Goal: Understand process/instructions: Learn how to perform a task or action

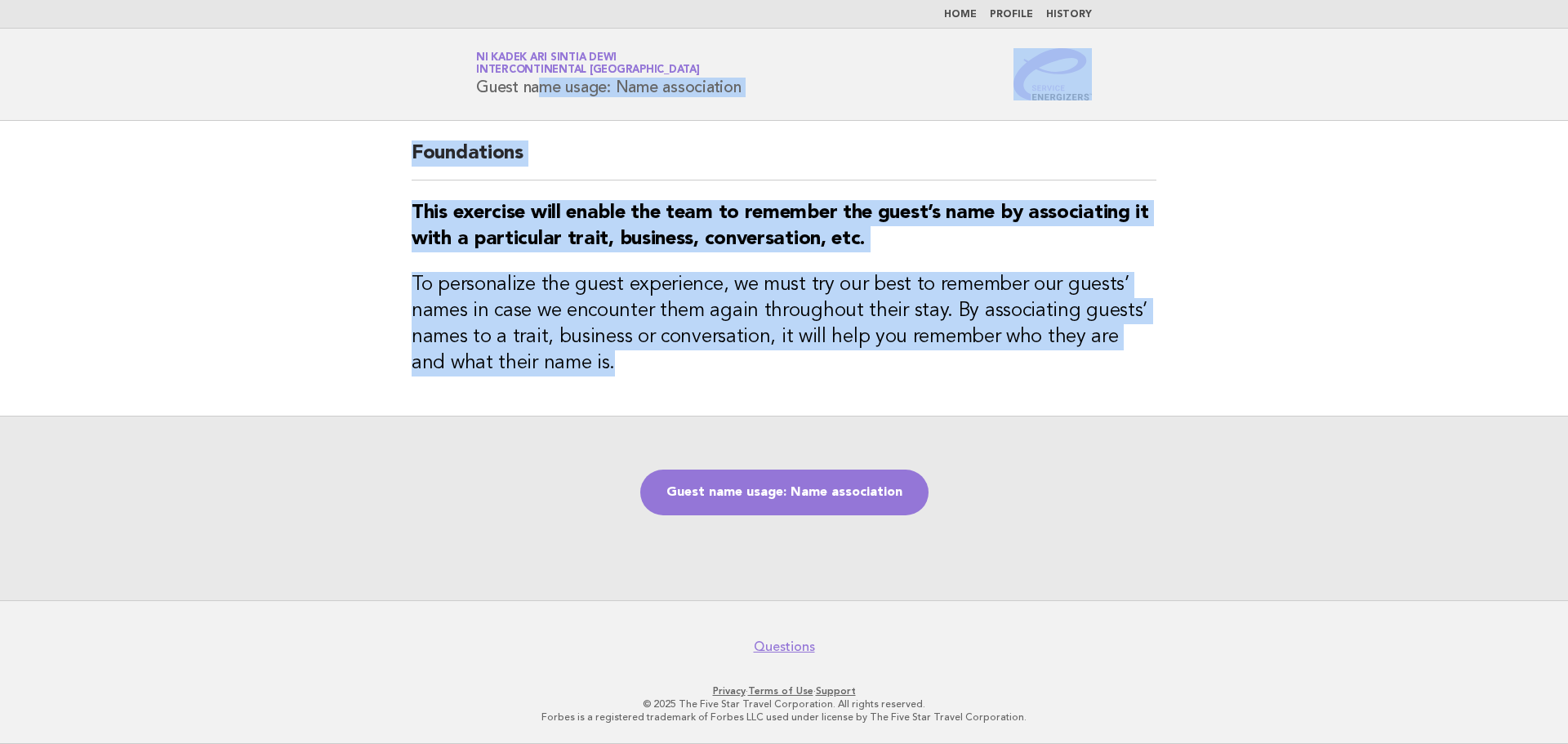
drag, startPoint x: 482, startPoint y: 84, endPoint x: 883, endPoint y: 408, distance: 515.5
click at [883, 408] on body "Home Profile History Service Energizers Ni Kadek Ari Sintia Dewi InterContinent…" at bounding box center [784, 372] width 1568 height 744
copy body "Guest name usage: Name association Foundations This exercise will enable the te…"
click at [816, 499] on link "Guest name usage: Name association" at bounding box center [784, 492] width 289 height 46
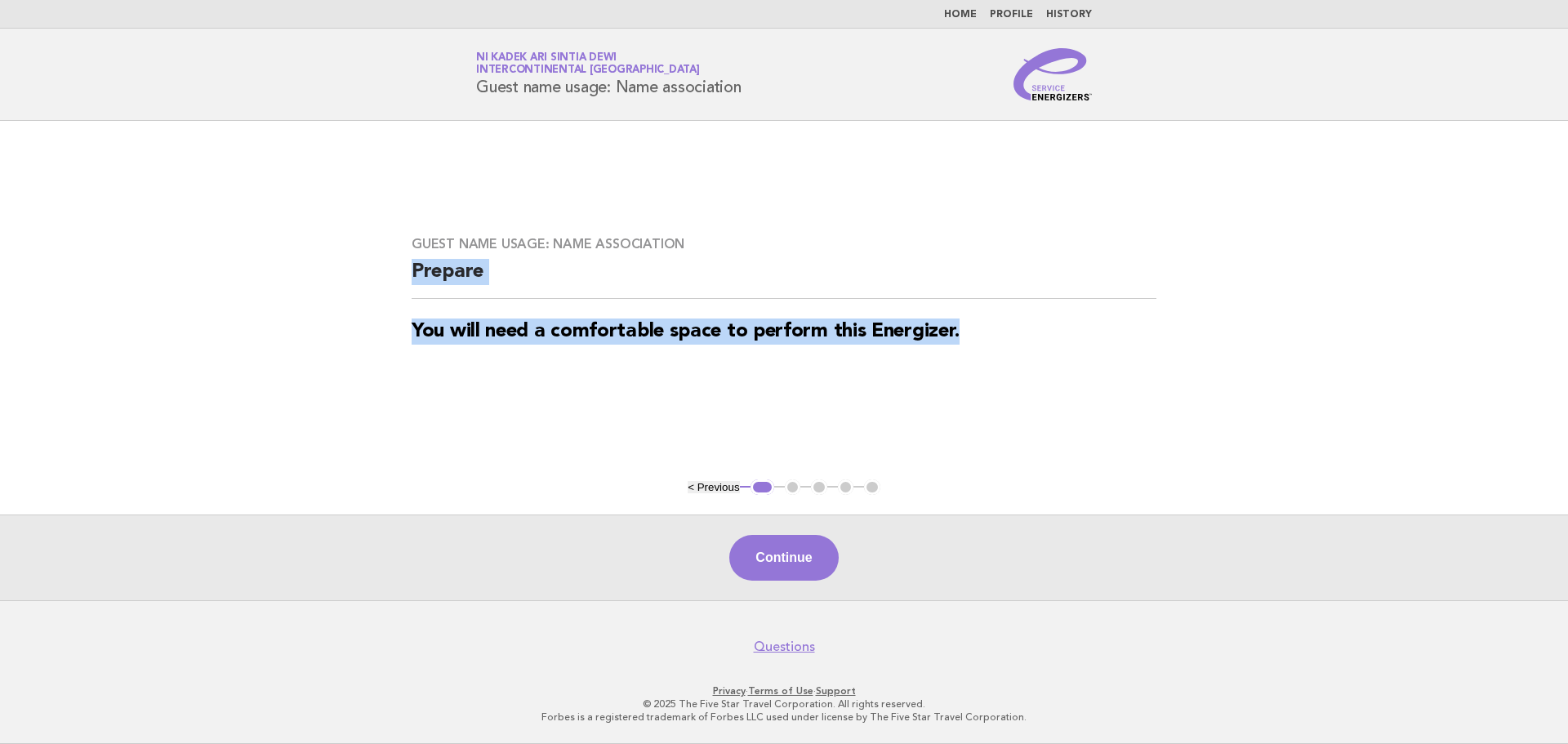
drag, startPoint x: 411, startPoint y: 269, endPoint x: 1097, endPoint y: 315, distance: 687.5
click at [1097, 315] on div "Guest name usage: Name association Prepare You will need a comfortable space to…" at bounding box center [784, 300] width 784 height 167
copy div "Prepare You will need a comfortable space to perform this Energizer."
click at [774, 543] on button "Continue" at bounding box center [784, 558] width 109 height 46
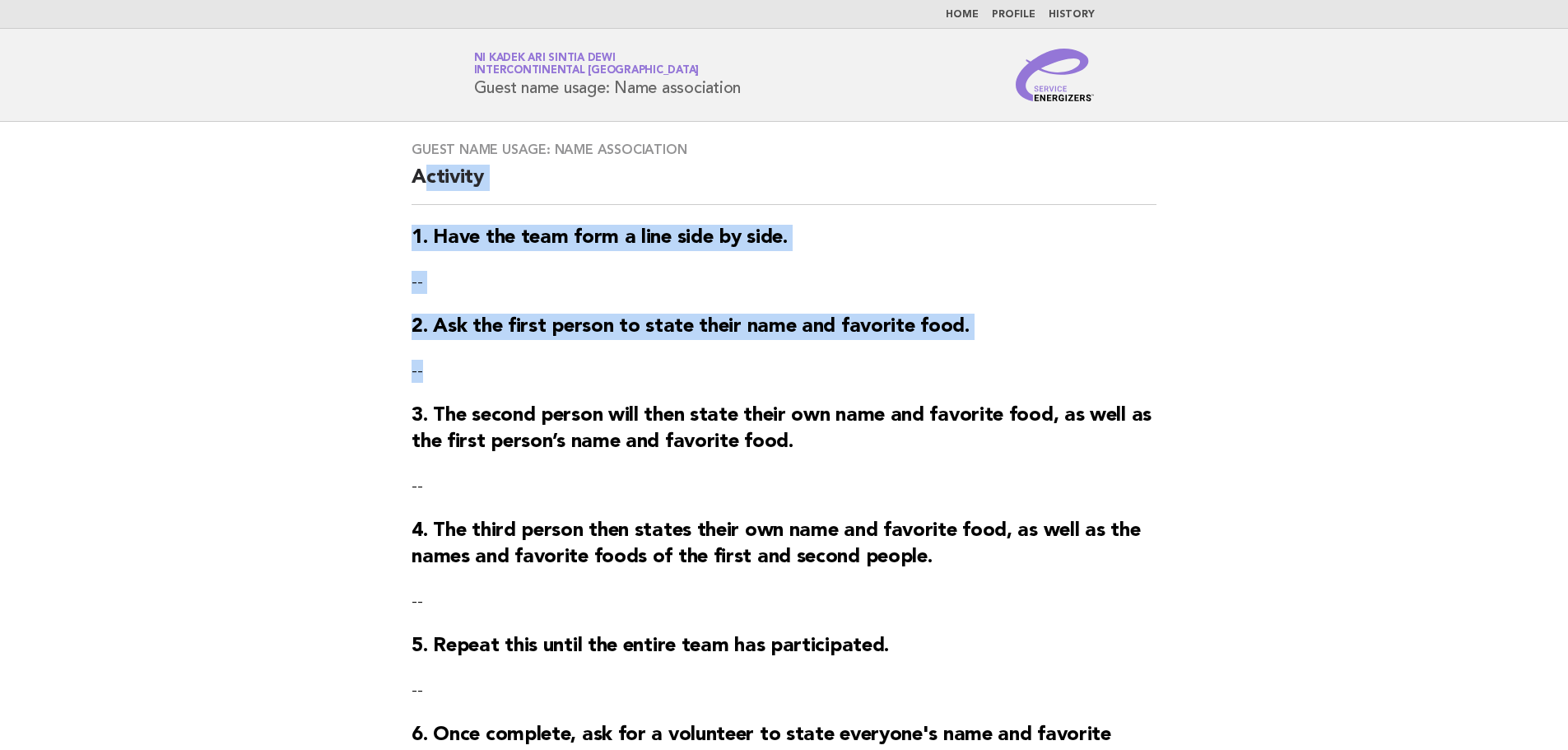
drag, startPoint x: 416, startPoint y: 177, endPoint x: 637, endPoint y: 346, distance: 278.2
click at [637, 346] on div "Guest name usage: Name association Activity 1. Have the team form a line side b…" at bounding box center [784, 488] width 785 height 731
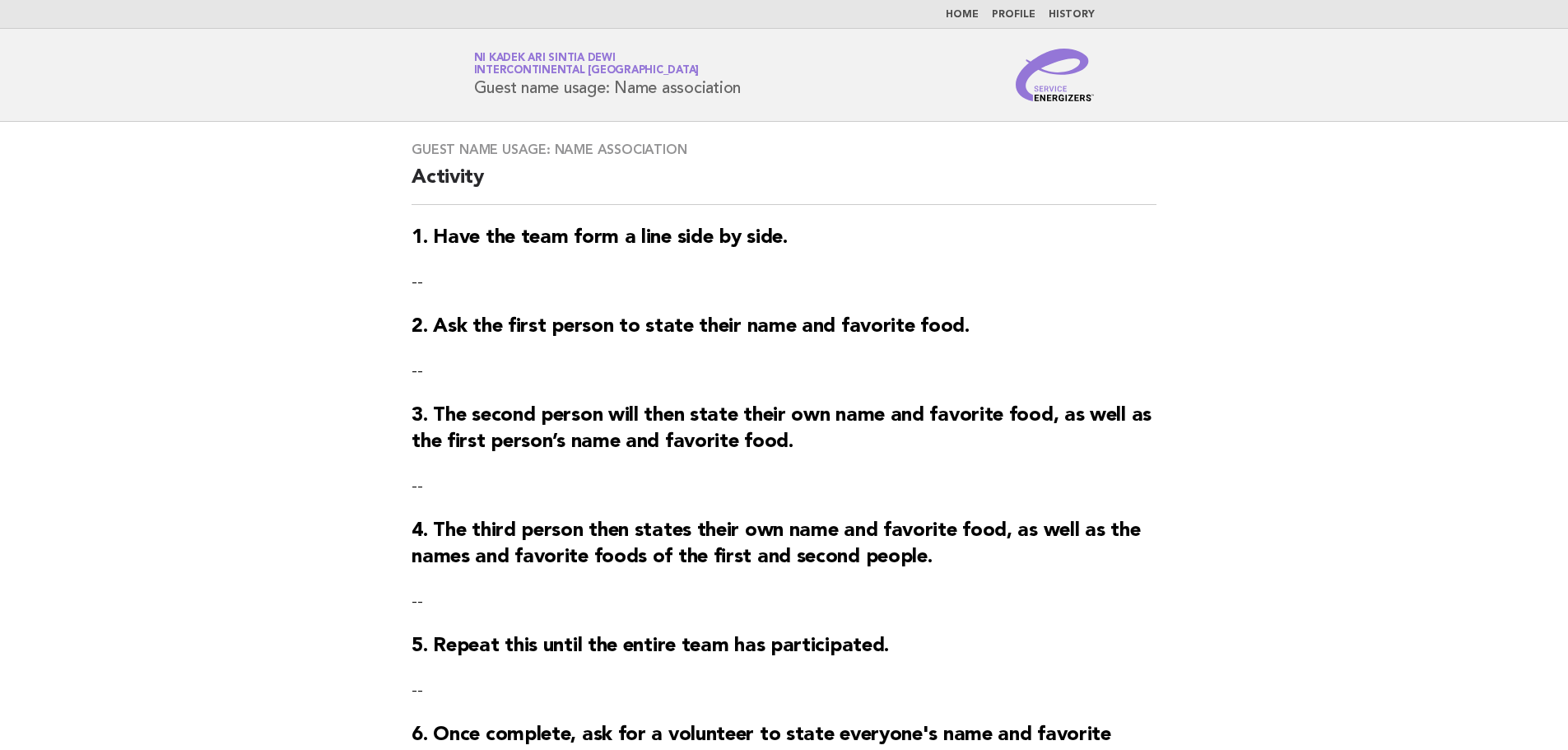
click at [405, 169] on div "Guest name usage: Name association Activity 1. Have the team form a line side b…" at bounding box center [784, 488] width 785 height 731
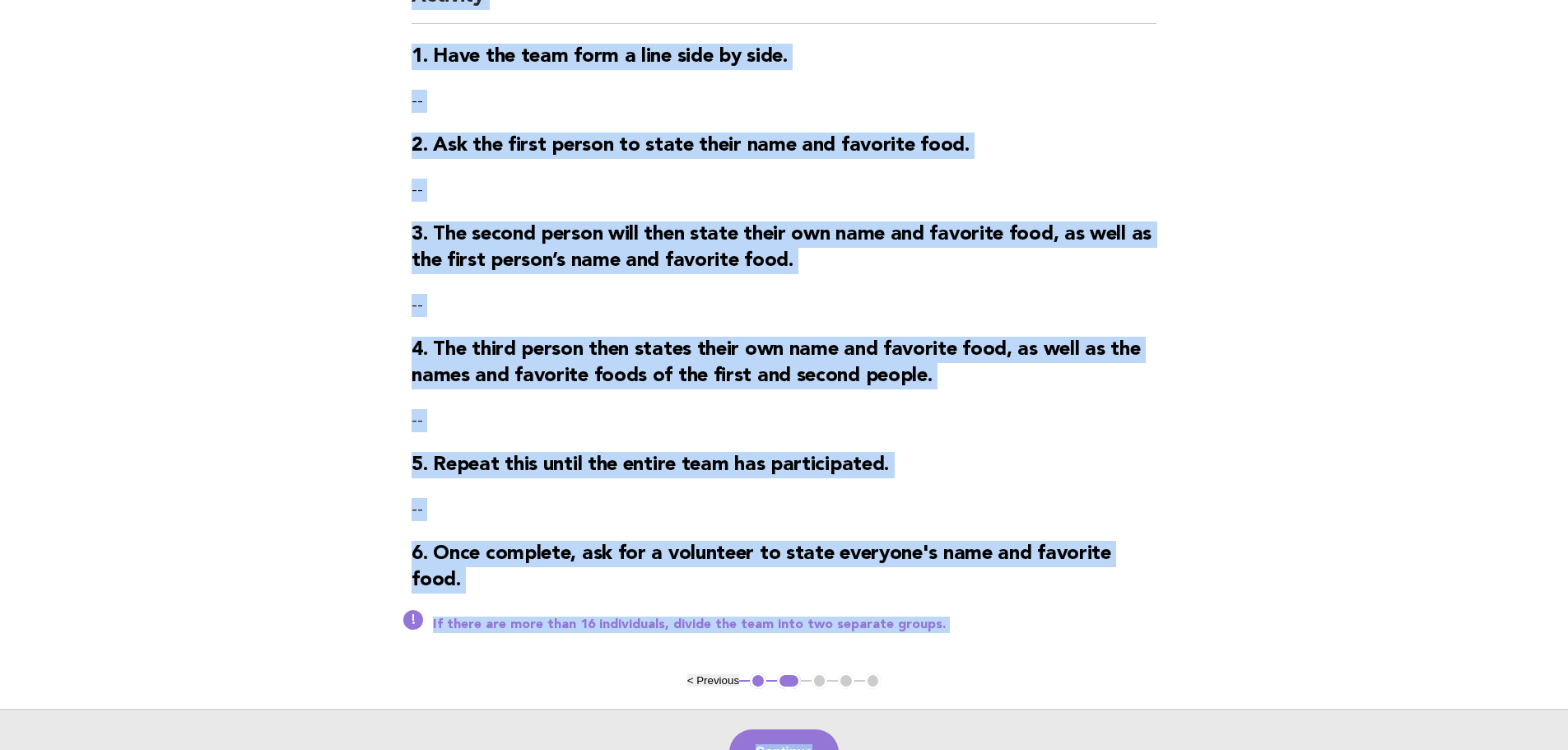
scroll to position [378, 0]
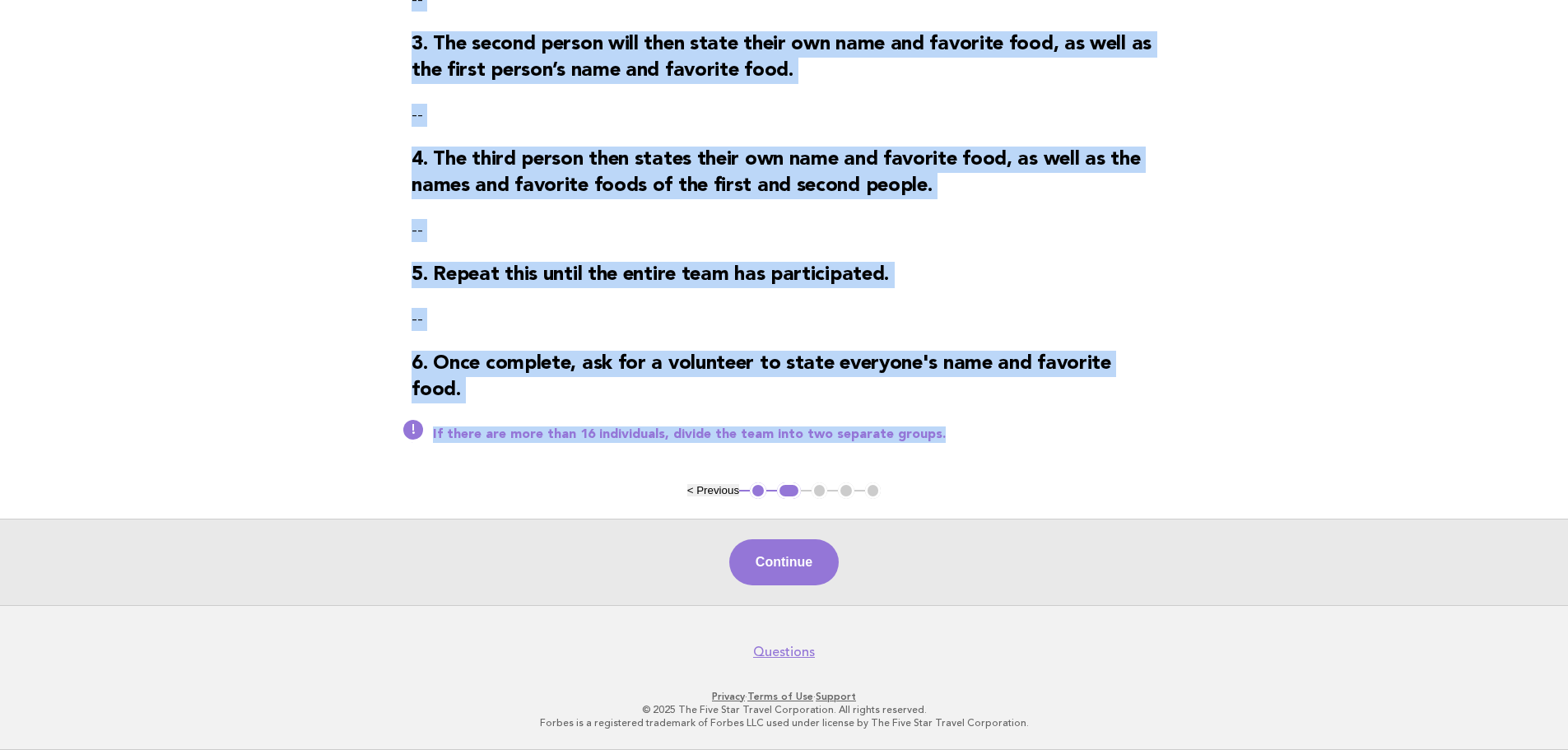
drag, startPoint x: 411, startPoint y: 178, endPoint x: 990, endPoint y: 443, distance: 636.8
click at [990, 443] on div "Guest name usage: Name association Activity 1. Have the team form a line side b…" at bounding box center [784, 116] width 785 height 731
copy div "Activity 1. Have the team form a line side by side. -- 2. Ask the first person …"
click at [791, 580] on button "Continue" at bounding box center [784, 562] width 110 height 46
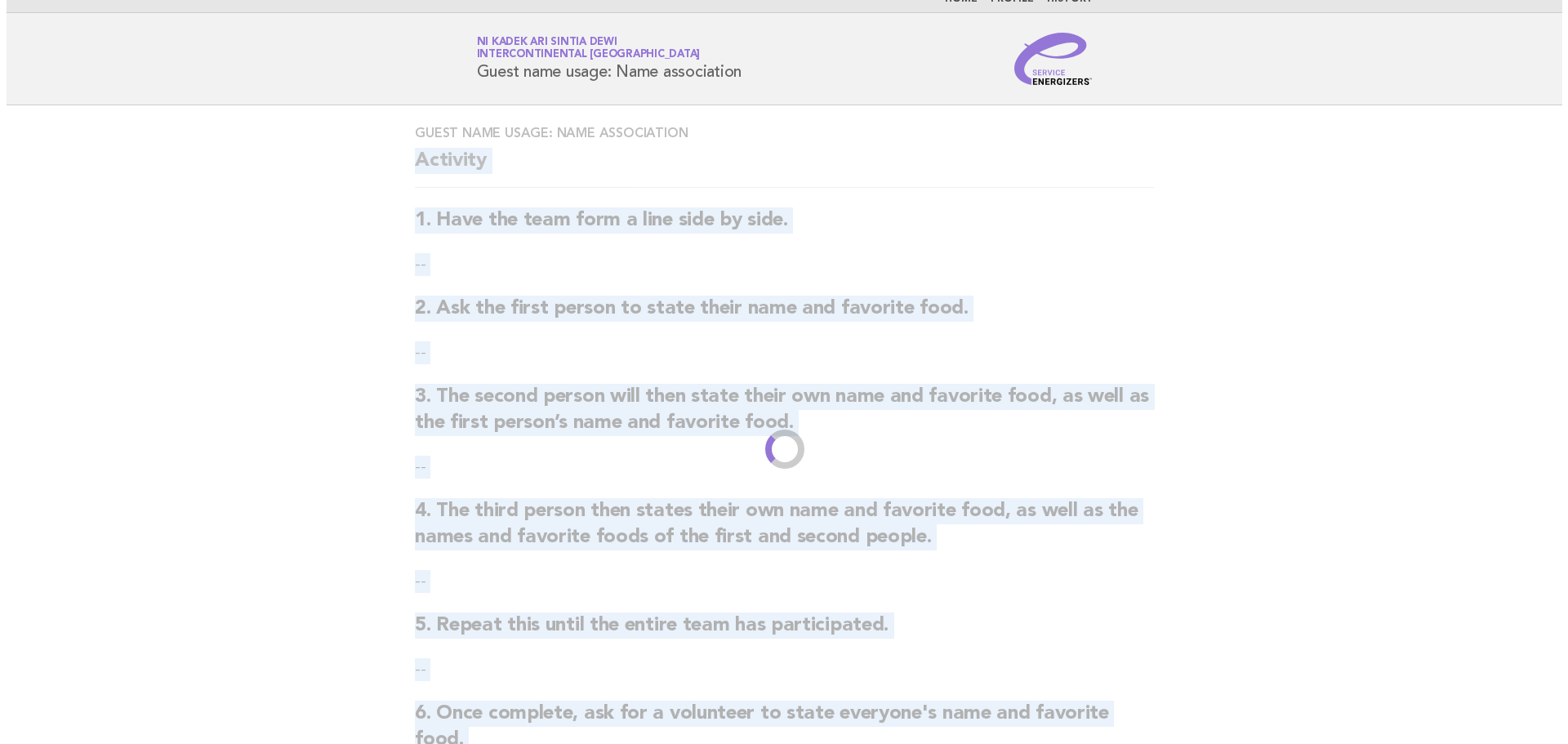
scroll to position [0, 0]
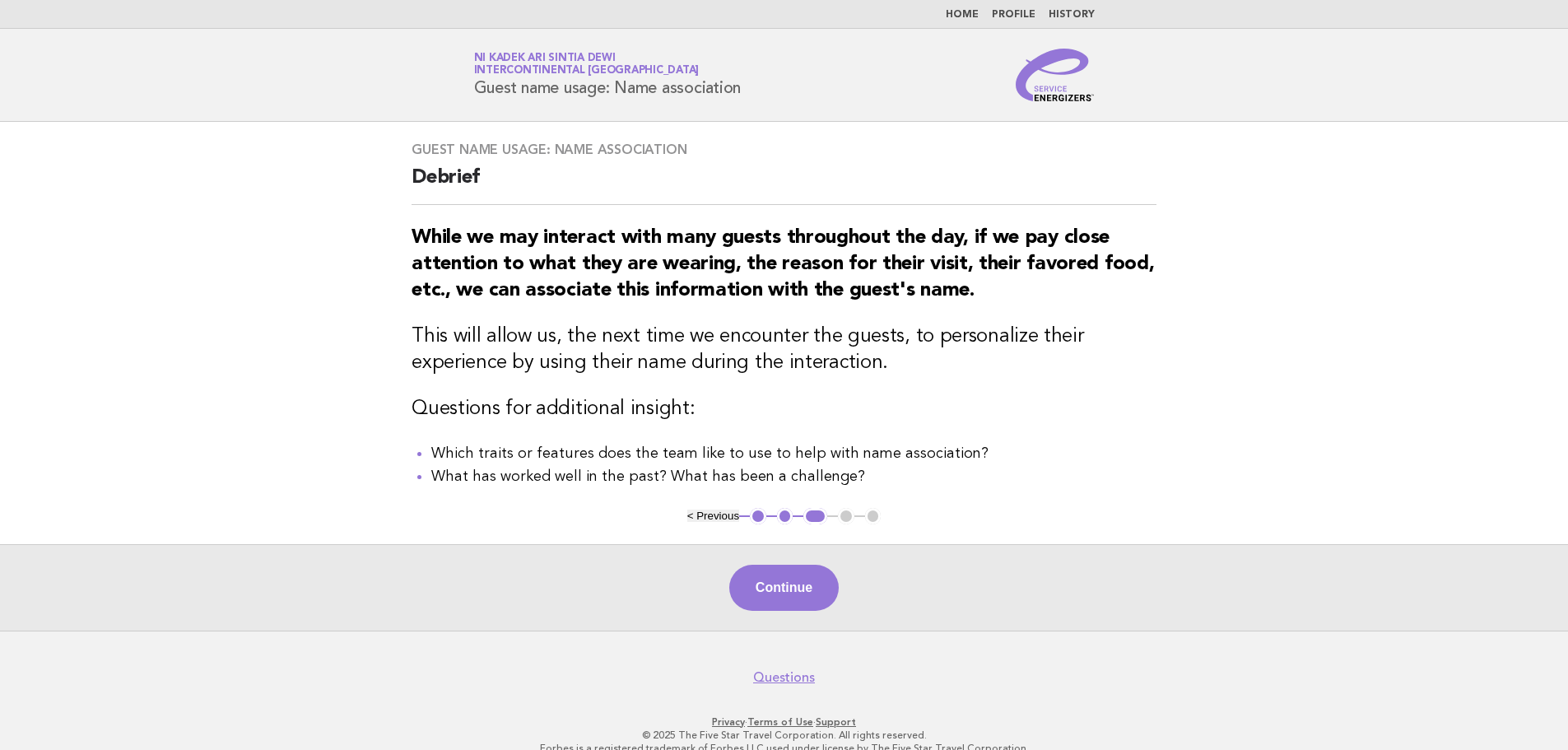
click at [405, 176] on div "Guest name usage: Name association Debrief While we may interact with many gues…" at bounding box center [784, 315] width 785 height 386
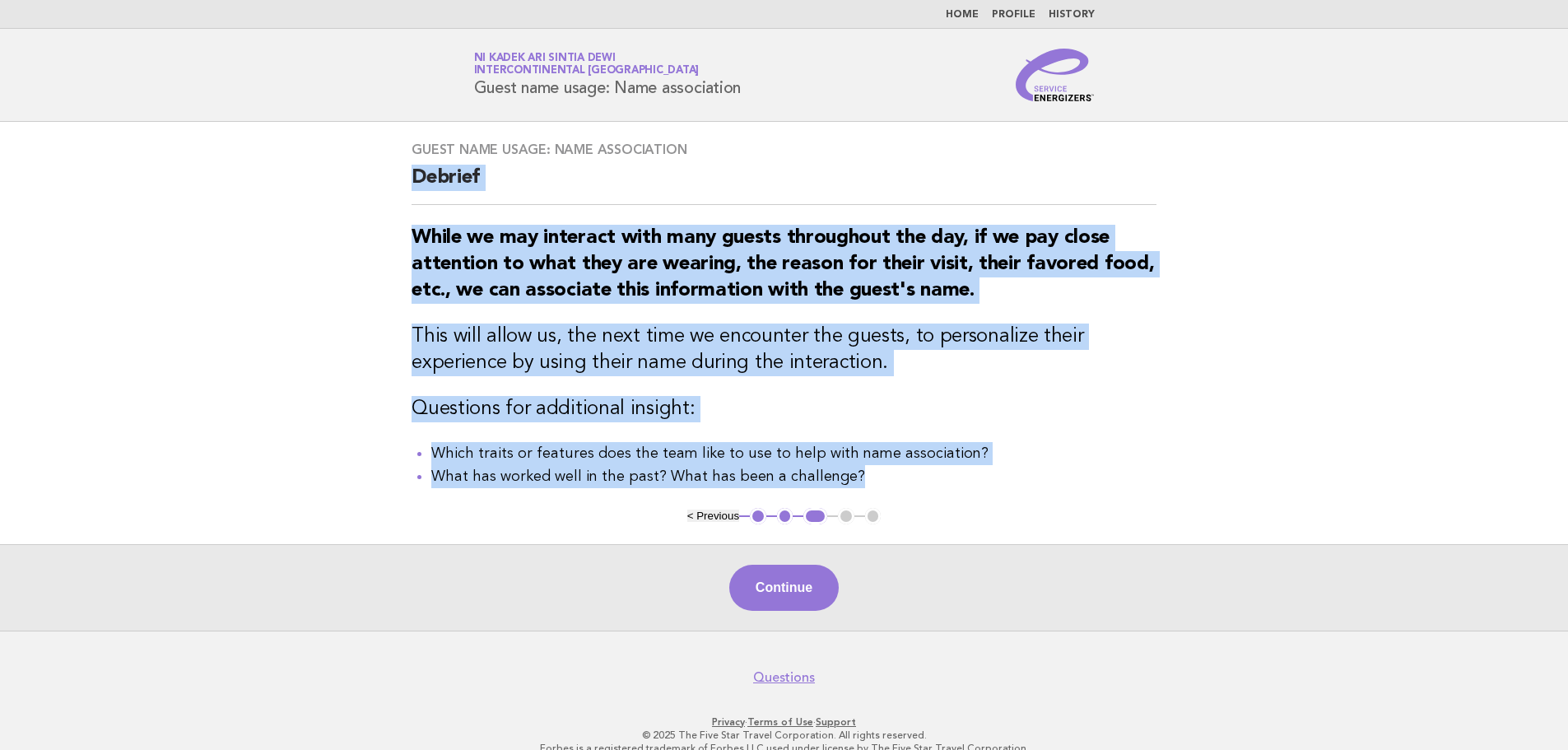
drag, startPoint x: 412, startPoint y: 179, endPoint x: 969, endPoint y: 503, distance: 644.4
click at [969, 503] on div "Guest name usage: Name association Debrief While we may interact with many gues…" at bounding box center [784, 315] width 785 height 386
copy div "Debrief While we may interact with many guests throughout the day, if we pay cl…"
click at [786, 607] on button "Continue" at bounding box center [784, 587] width 110 height 46
